Goal: Task Accomplishment & Management: Complete application form

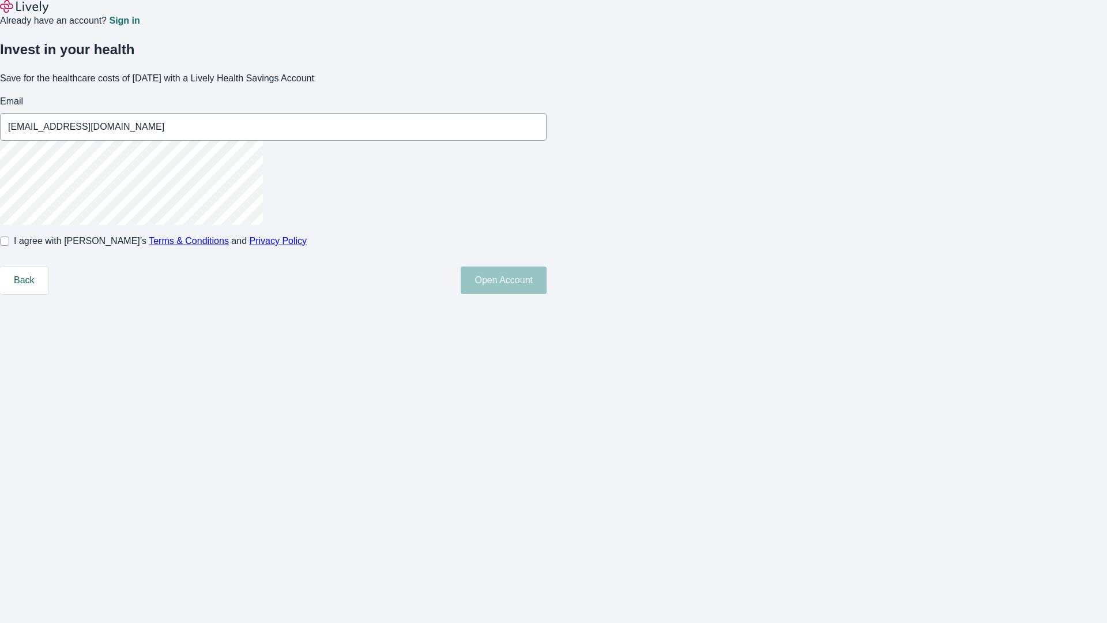
click at [9, 246] on input "I agree with Lively’s Terms & Conditions and Privacy Policy" at bounding box center [4, 240] width 9 height 9
checkbox input "true"
click at [547, 294] on button "Open Account" at bounding box center [504, 280] width 86 height 28
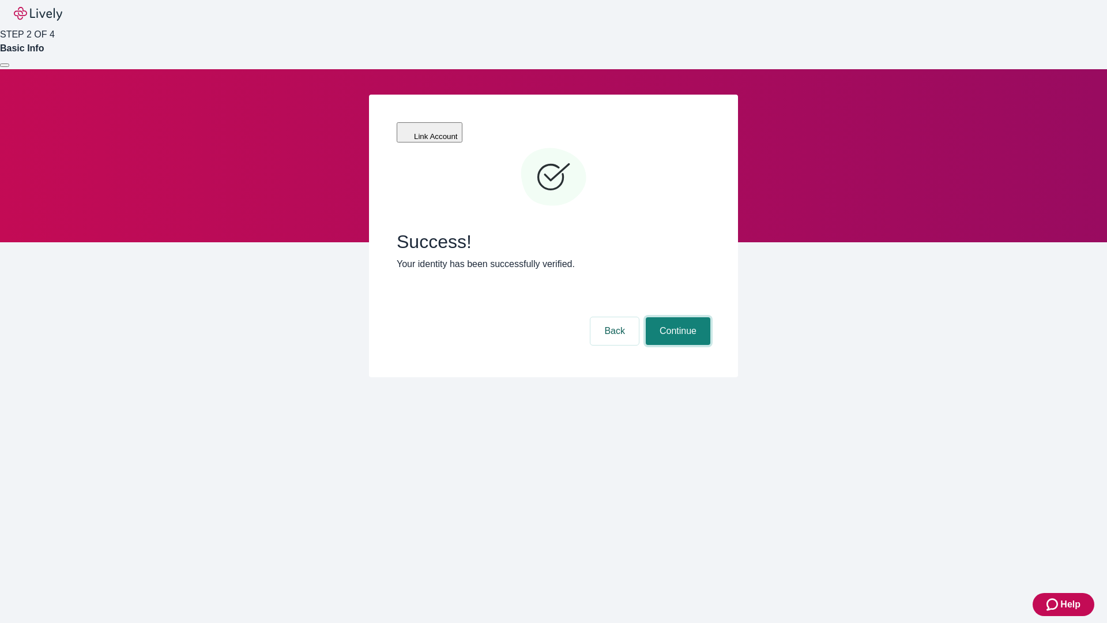
click at [676, 317] on button "Continue" at bounding box center [678, 331] width 65 height 28
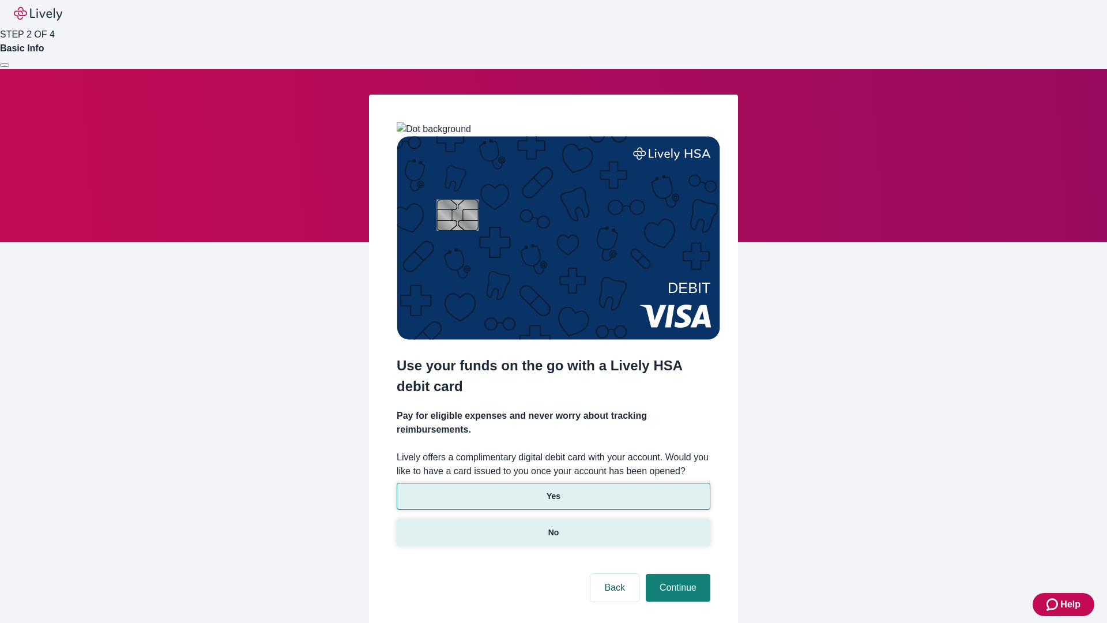
click at [553, 526] on p "No" at bounding box center [553, 532] width 11 height 12
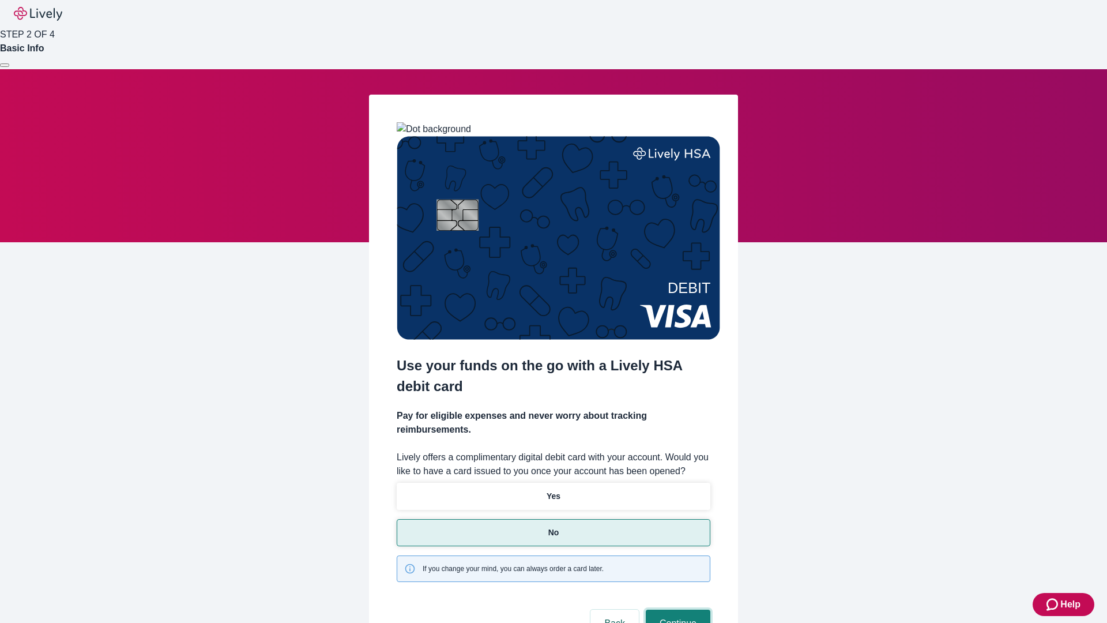
click at [676, 609] on button "Continue" at bounding box center [678, 623] width 65 height 28
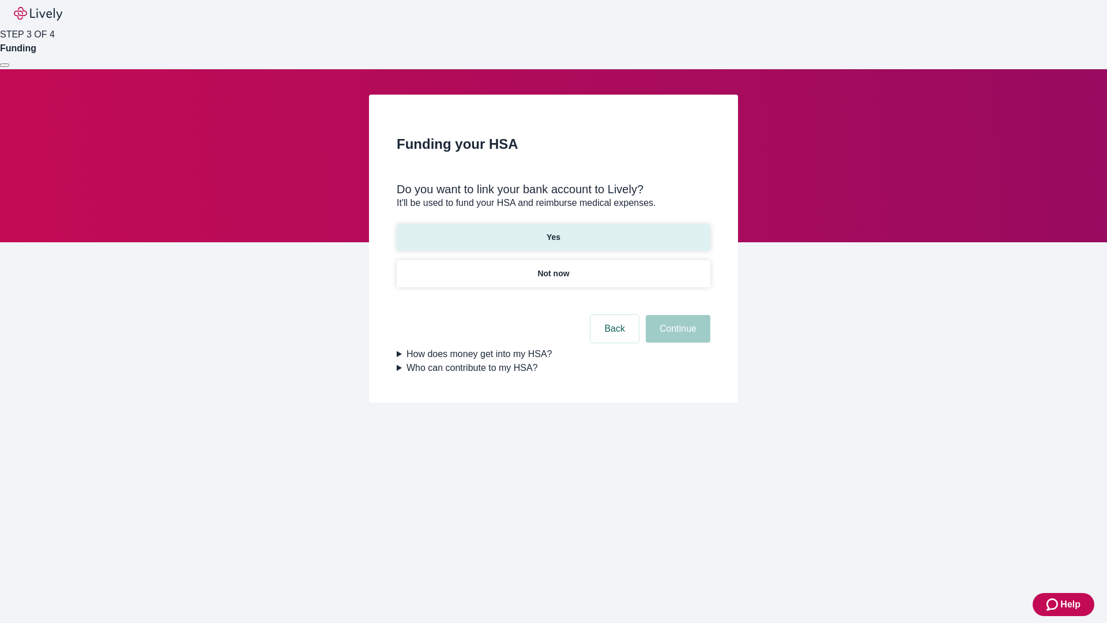
click at [553, 231] on p "Yes" at bounding box center [554, 237] width 14 height 12
click at [676, 315] on button "Continue" at bounding box center [678, 329] width 65 height 28
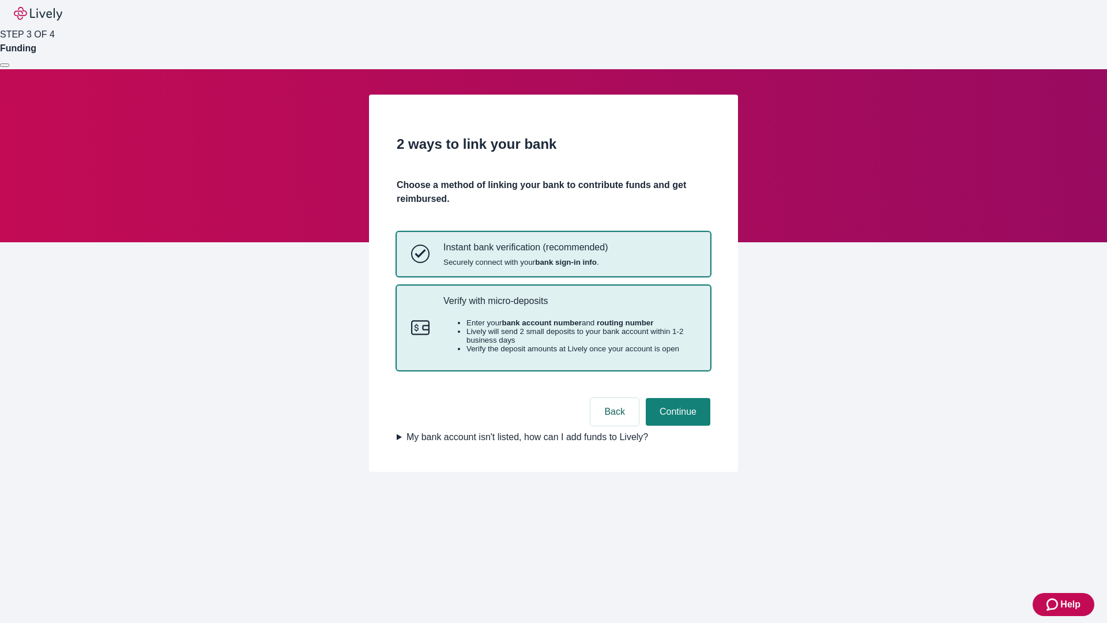
click at [569, 306] on p "Verify with micro-deposits" at bounding box center [569, 300] width 253 height 11
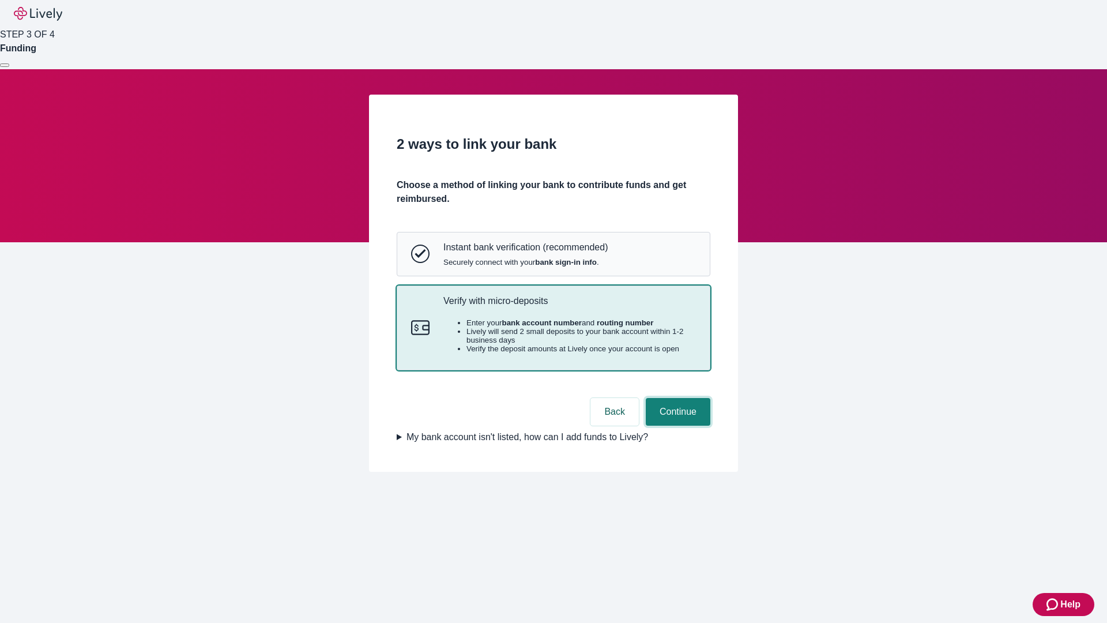
click at [676, 426] on button "Continue" at bounding box center [678, 412] width 65 height 28
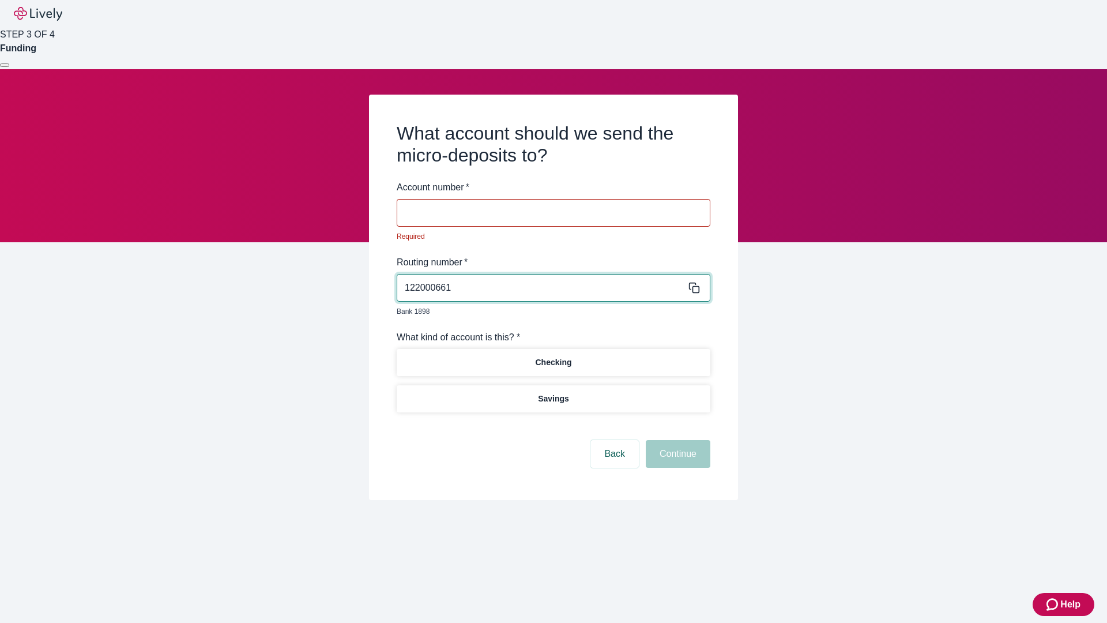
type input "122000661"
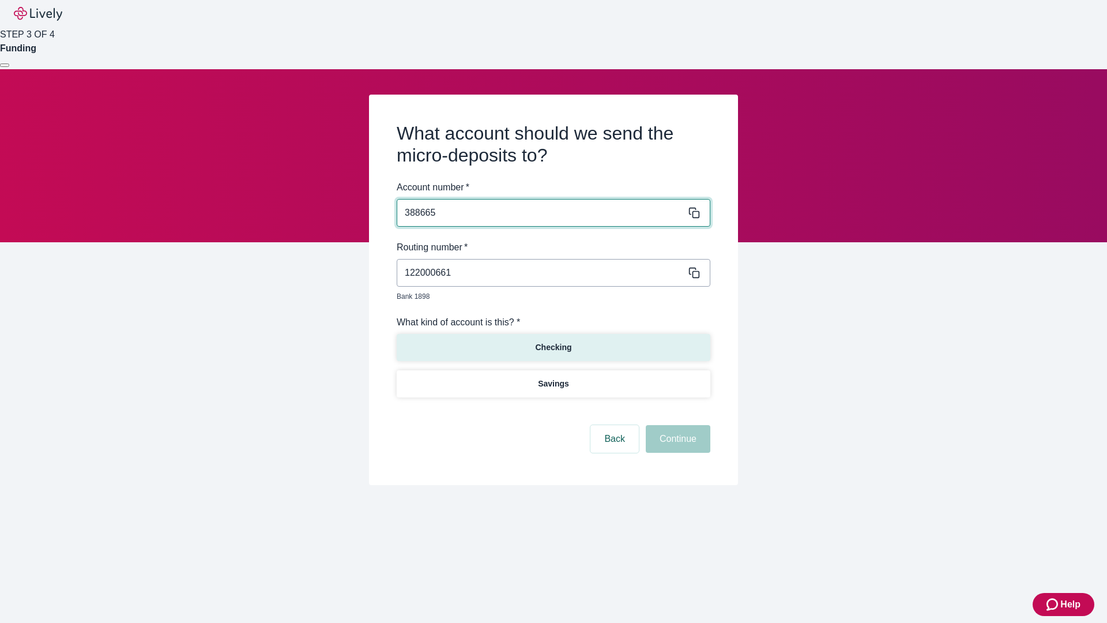
type input "388665"
click at [553, 341] on p "Checking" at bounding box center [553, 347] width 36 height 12
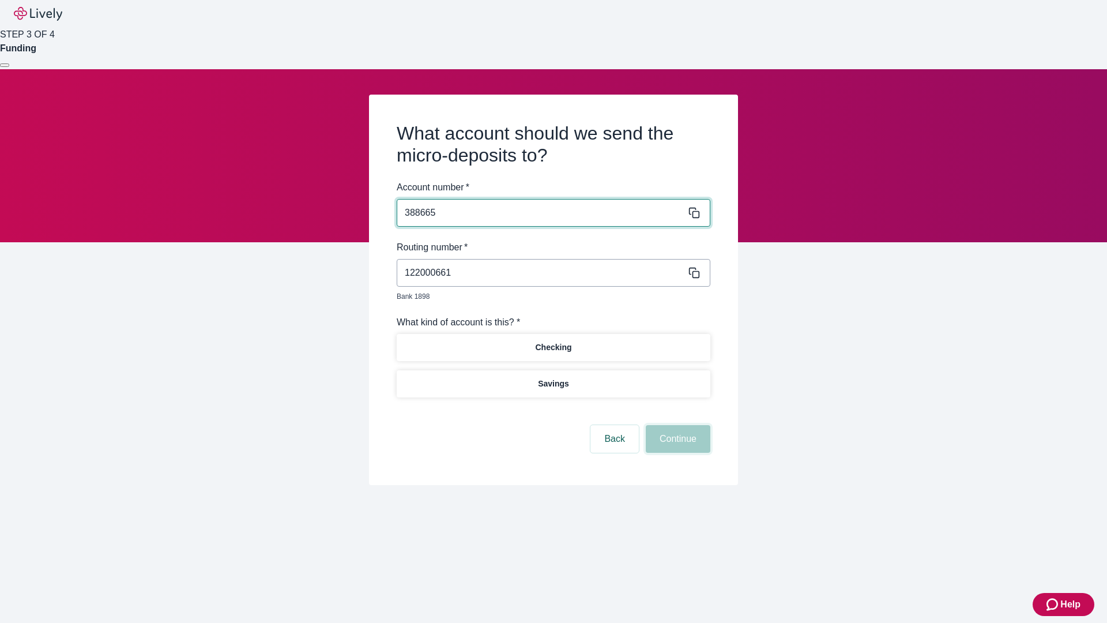
click at [676, 426] on button "Continue" at bounding box center [678, 439] width 65 height 28
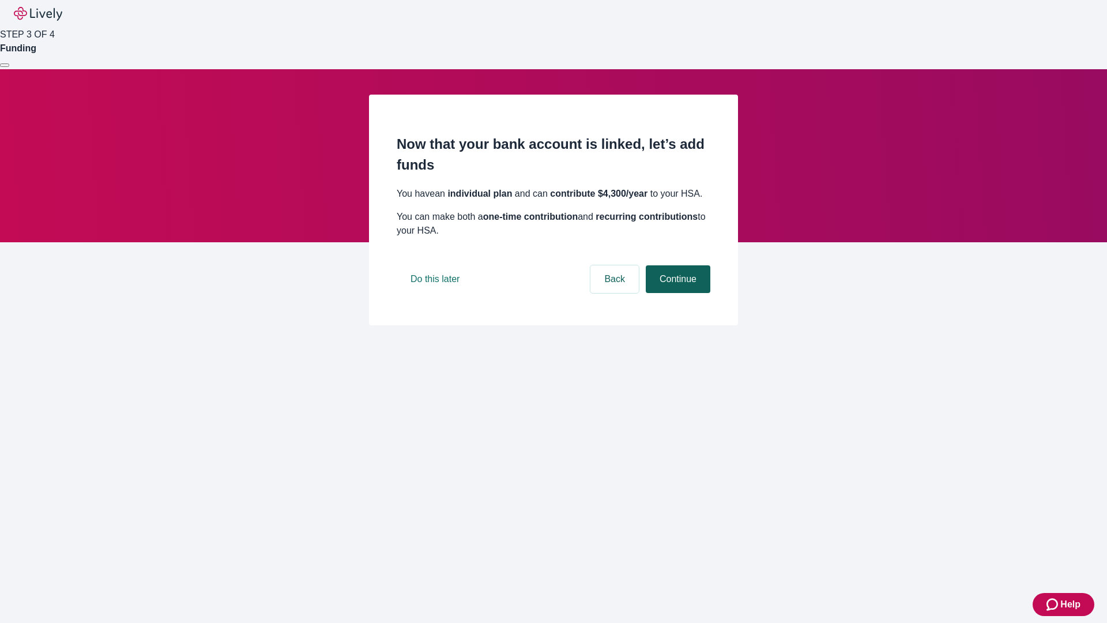
click at [676, 293] on button "Continue" at bounding box center [678, 279] width 65 height 28
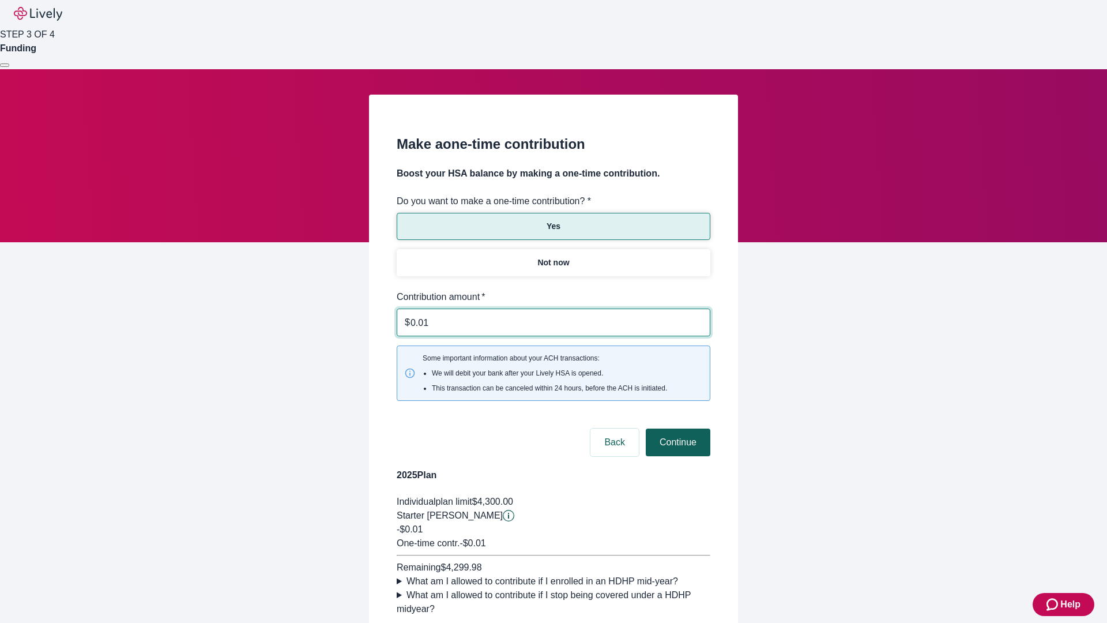
type input "0.01"
click at [676, 428] on button "Continue" at bounding box center [678, 442] width 65 height 28
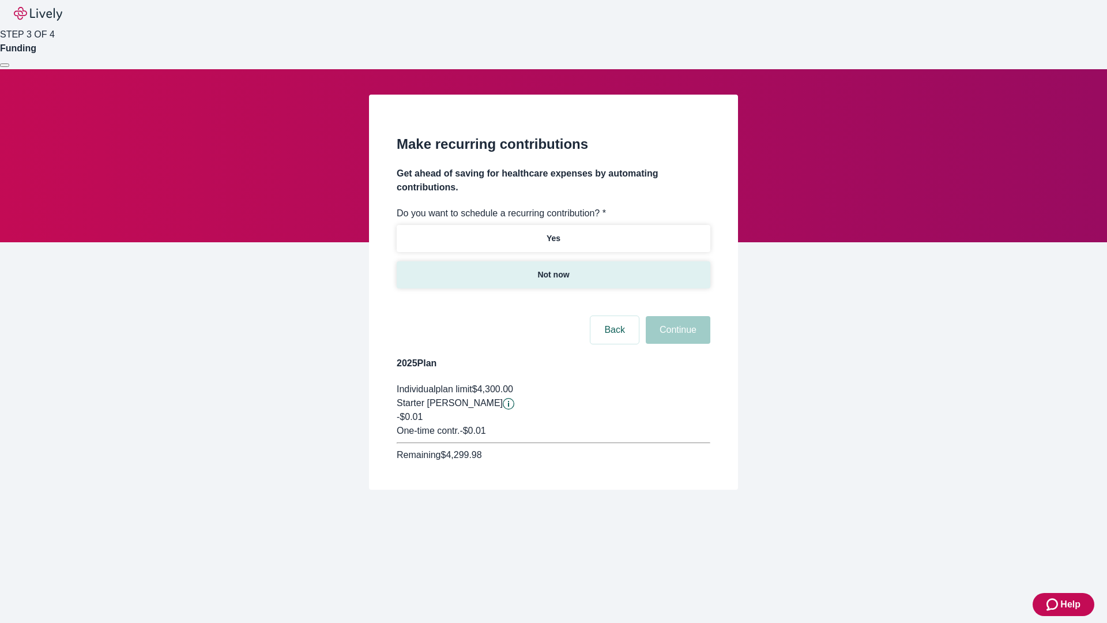
click at [553, 269] on p "Not now" at bounding box center [553, 275] width 32 height 12
click at [676, 316] on button "Continue" at bounding box center [678, 330] width 65 height 28
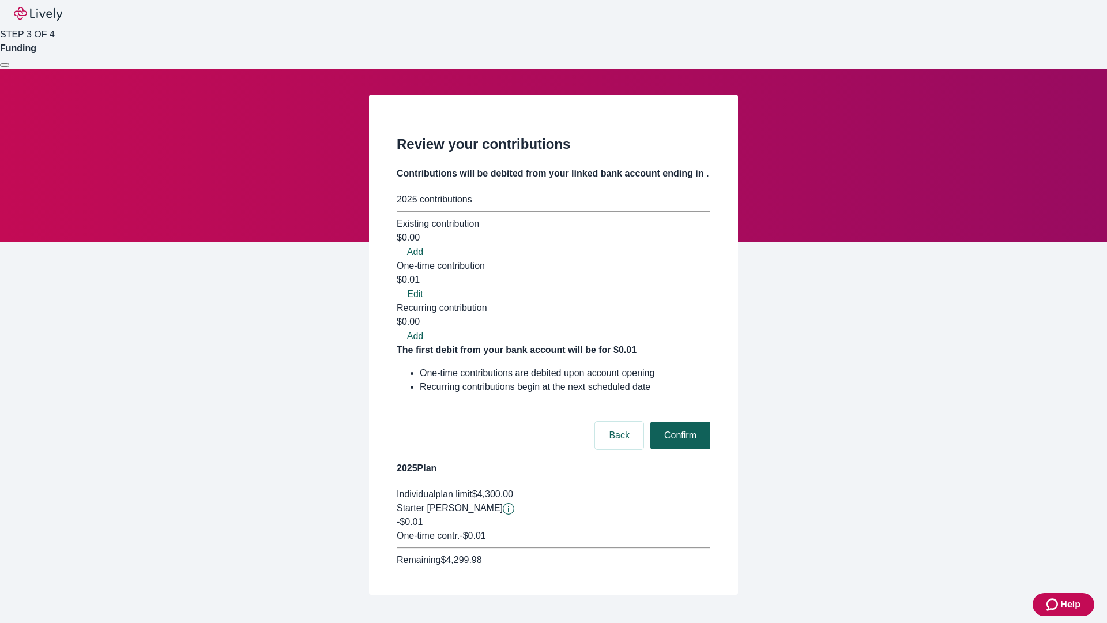
click at [679, 421] on button "Confirm" at bounding box center [680, 435] width 60 height 28
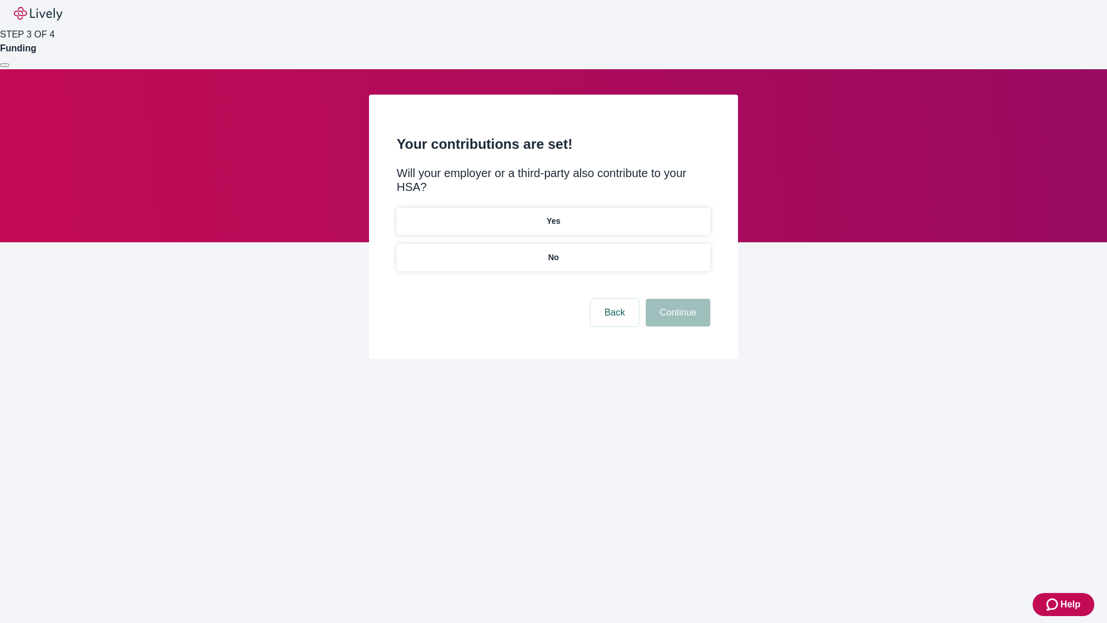
click at [553, 251] on p "No" at bounding box center [553, 257] width 11 height 12
click at [676, 299] on button "Continue" at bounding box center [678, 313] width 65 height 28
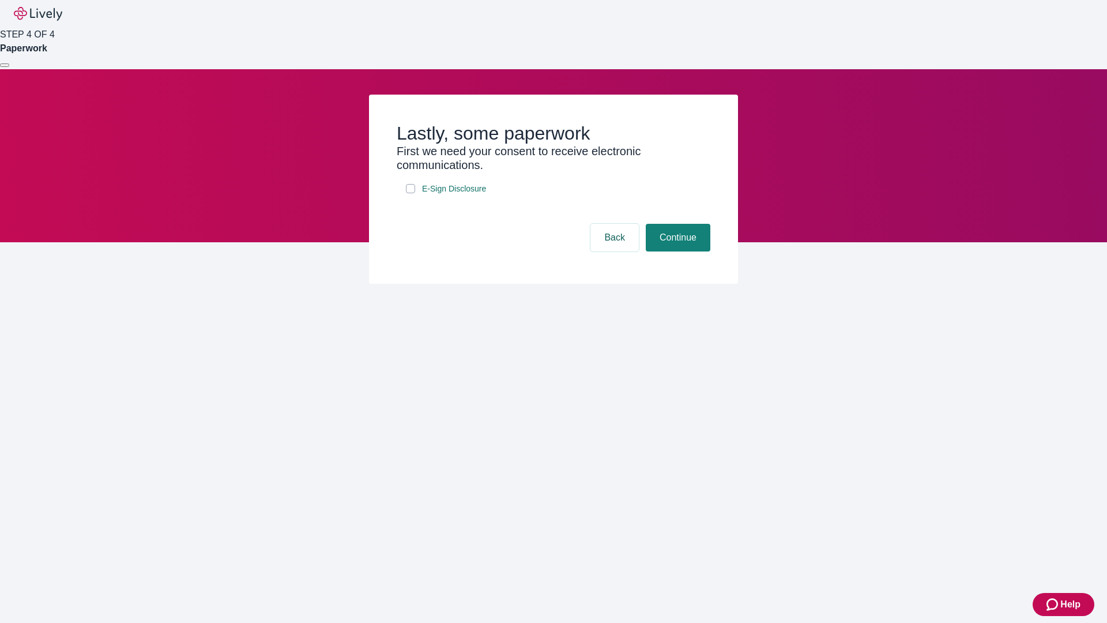
click at [411, 193] on input "E-Sign Disclosure" at bounding box center [410, 188] width 9 height 9
checkbox input "true"
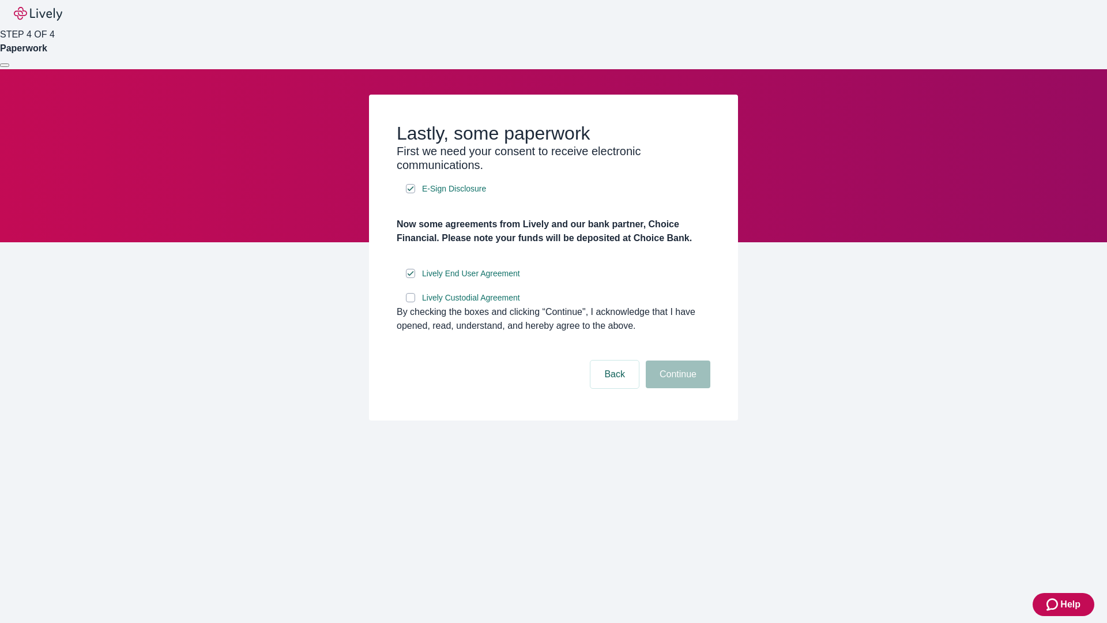
click at [411, 302] on input "Lively Custodial Agreement" at bounding box center [410, 297] width 9 height 9
checkbox input "true"
click at [676, 388] on button "Continue" at bounding box center [678, 374] width 65 height 28
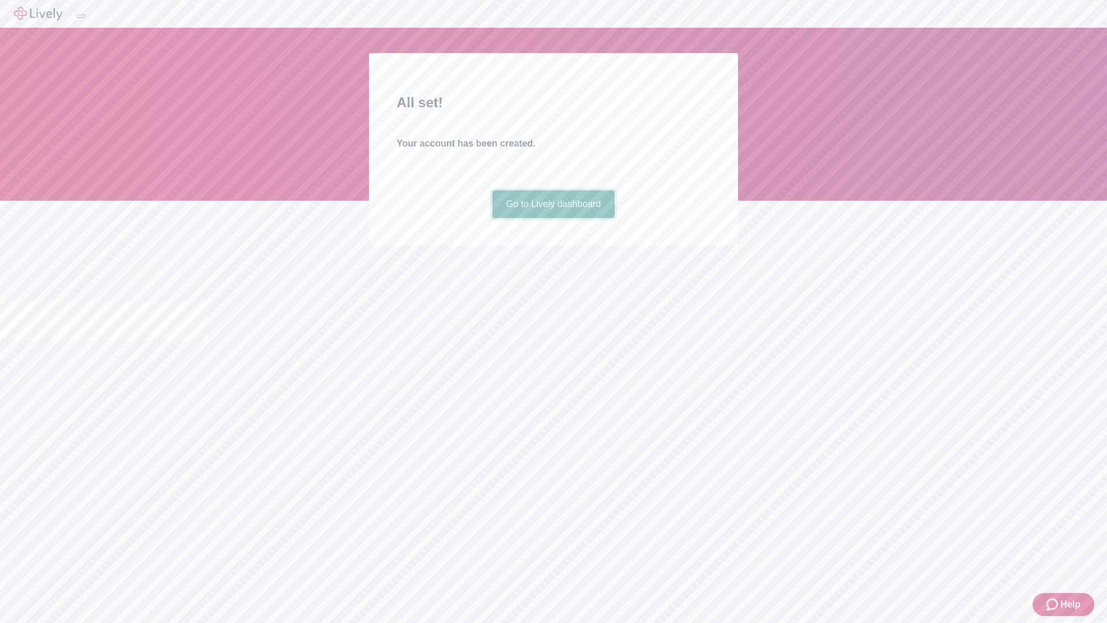
click at [553, 218] on link "Go to Lively dashboard" at bounding box center [553, 204] width 123 height 28
